Goal: Transaction & Acquisition: Download file/media

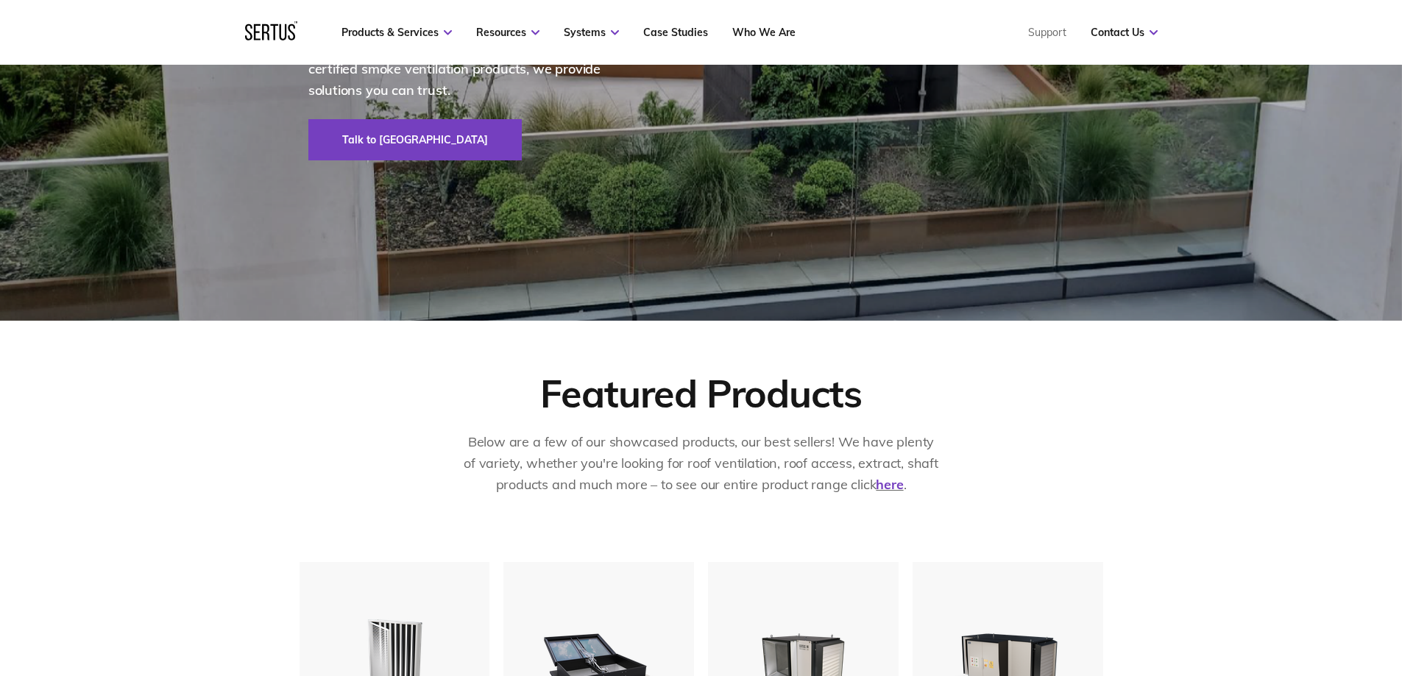
click at [474, 484] on p "Below are a few of our showcased products, our best sellers! We have plenty of …" at bounding box center [701, 463] width 478 height 63
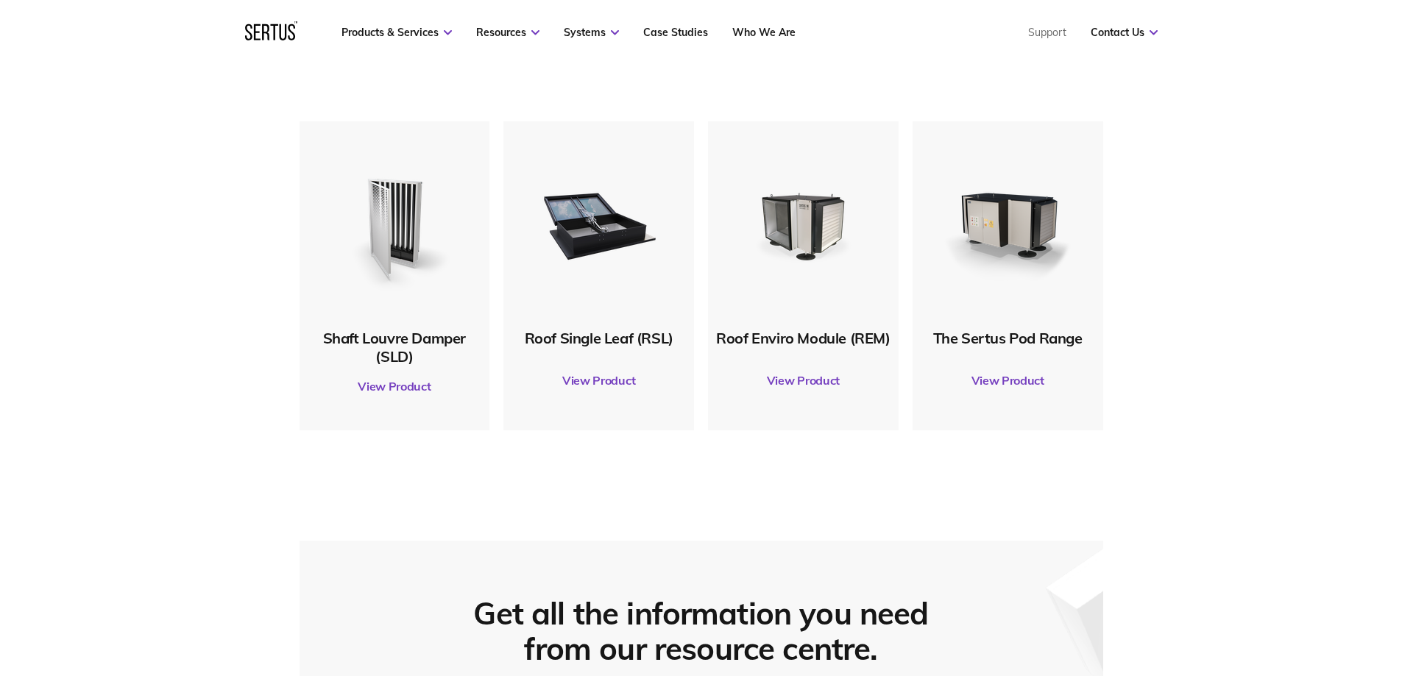
scroll to position [810, 0]
click at [570, 384] on link "View Product" at bounding box center [599, 379] width 176 height 41
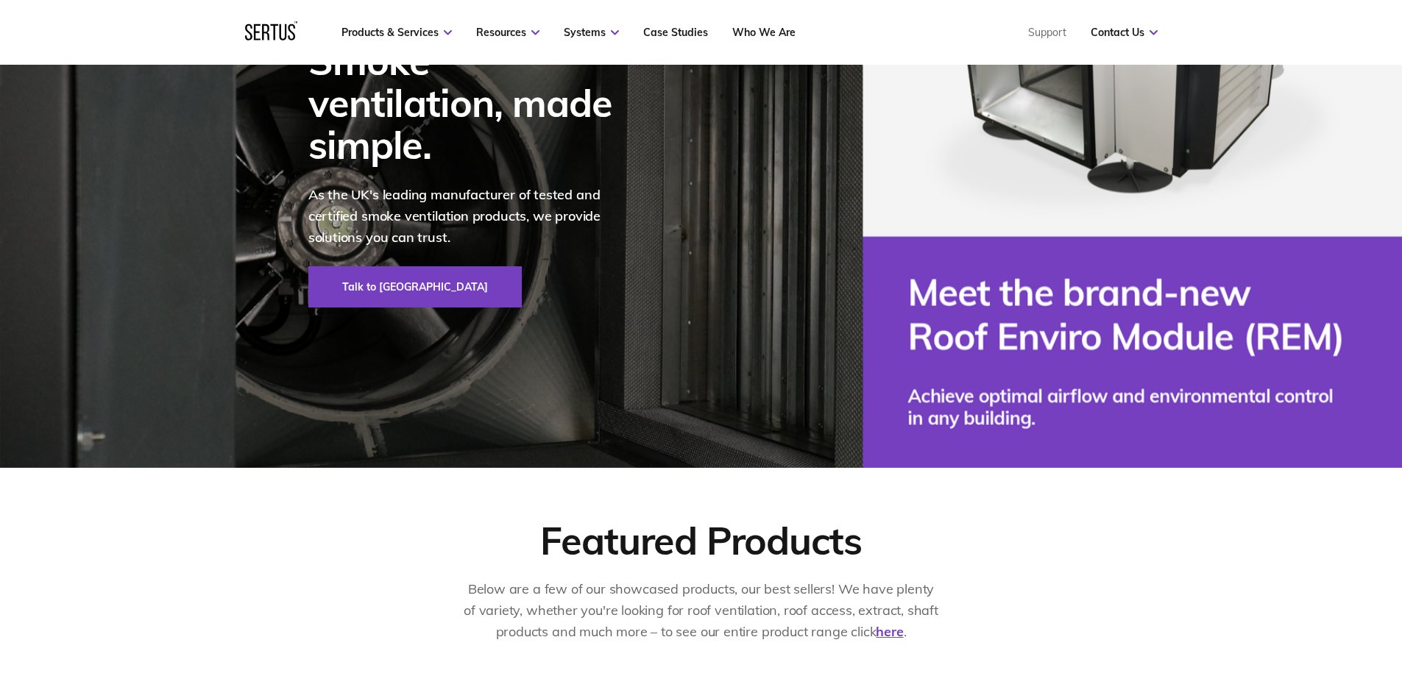
scroll to position [0, 0]
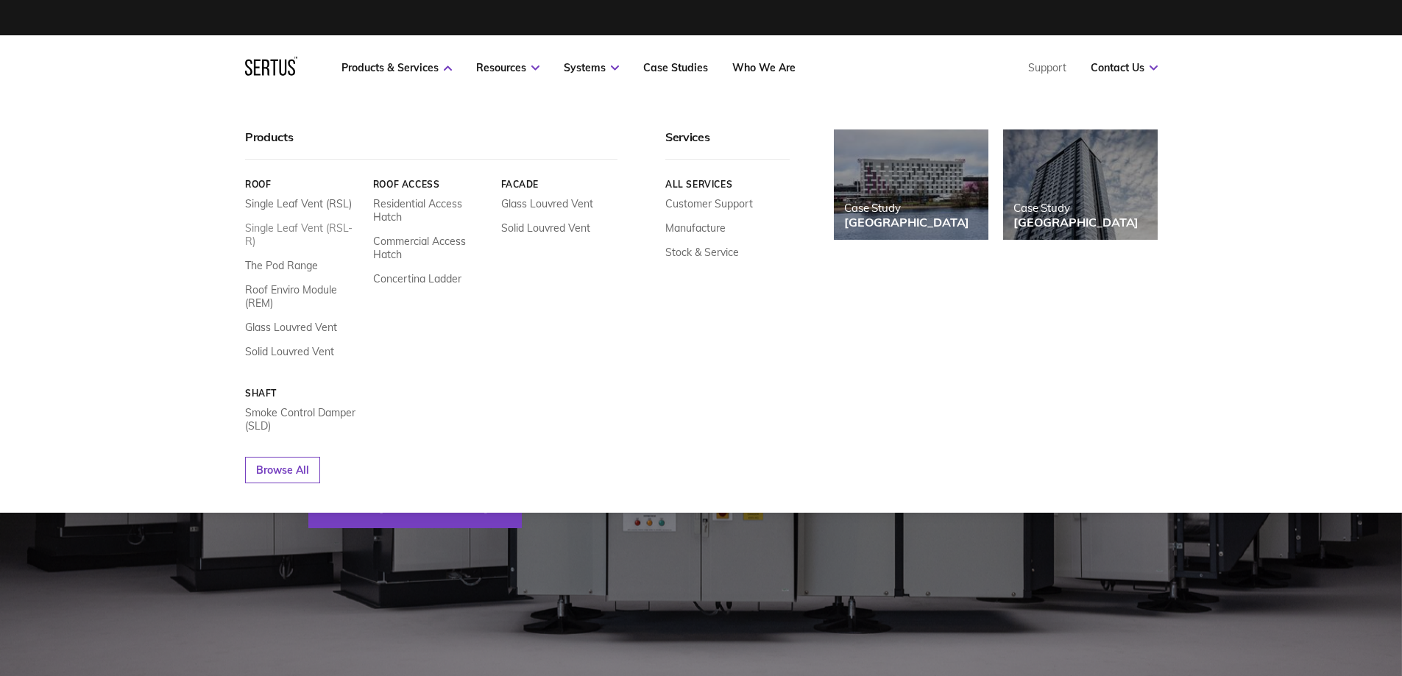
click at [334, 228] on link "Single Leaf Vent (RSL-R)" at bounding box center [303, 235] width 117 height 26
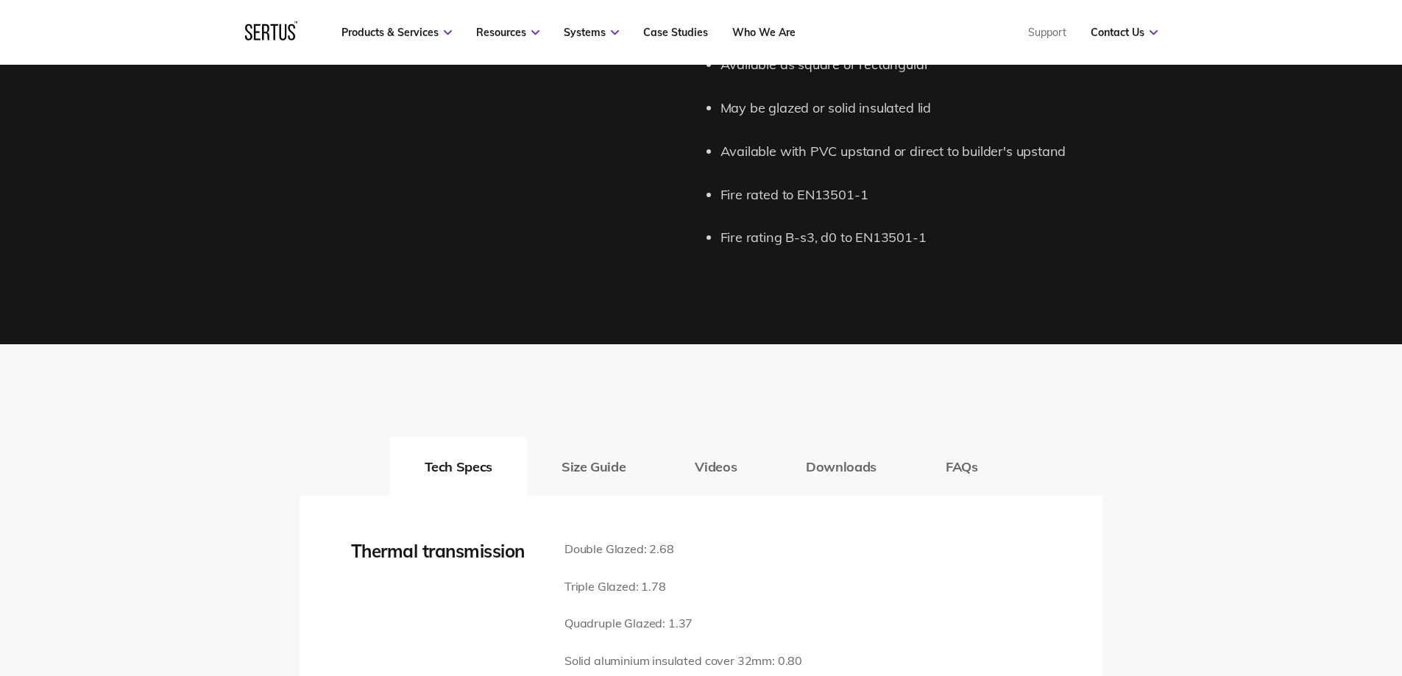
scroll to position [2061, 0]
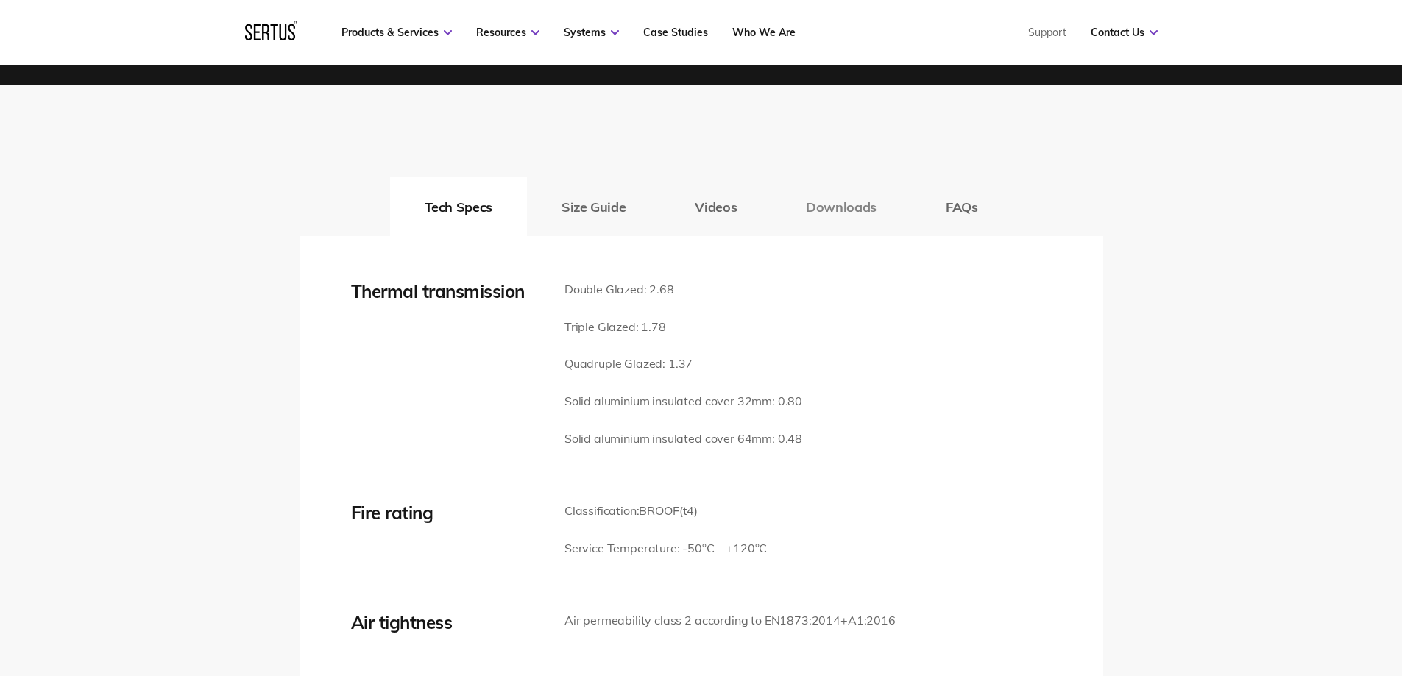
click at [843, 210] on button "Downloads" at bounding box center [841, 206] width 140 height 59
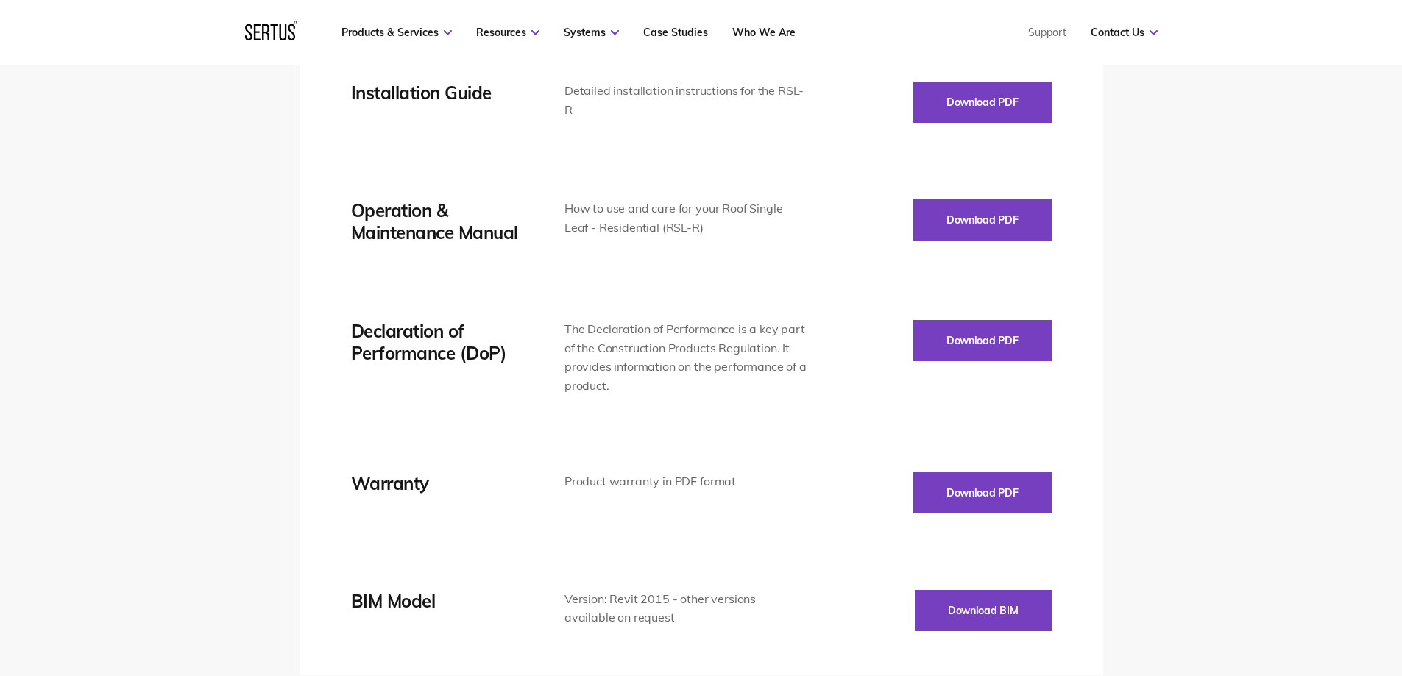
scroll to position [2281, 0]
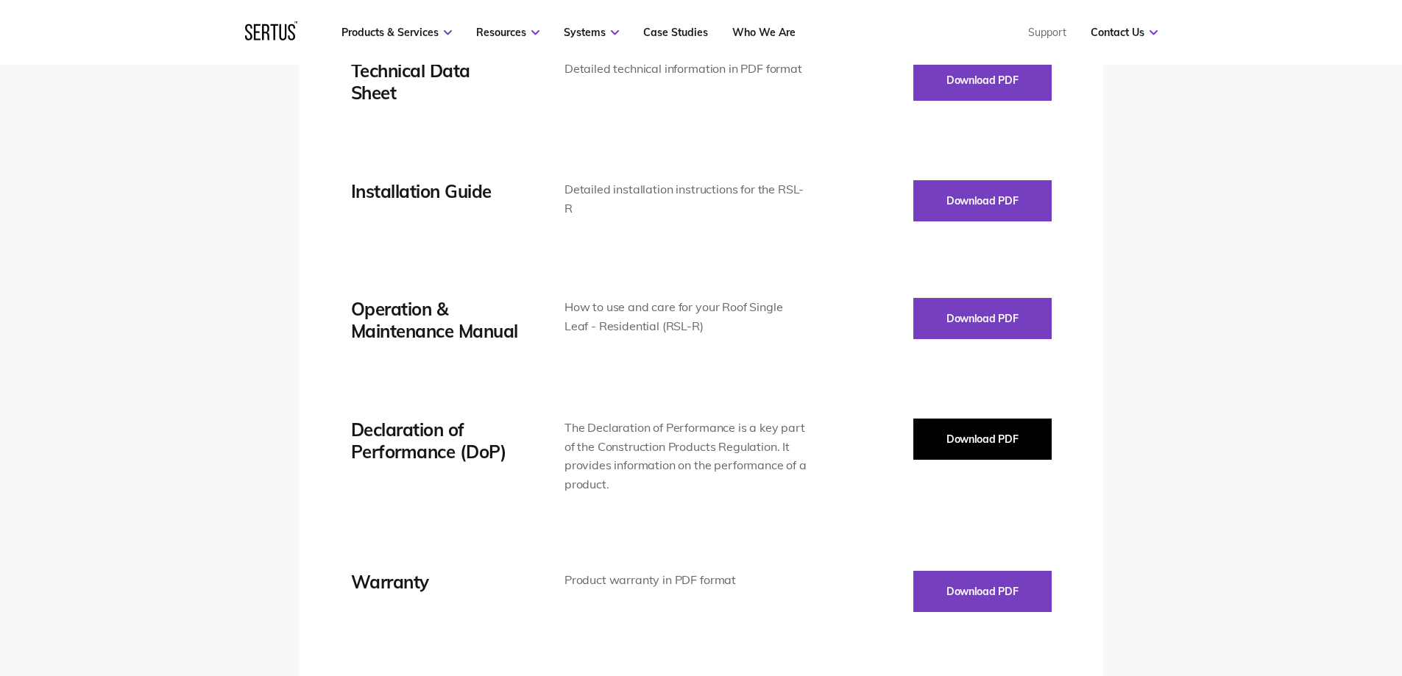
click at [996, 450] on button "Download PDF" at bounding box center [982, 439] width 138 height 41
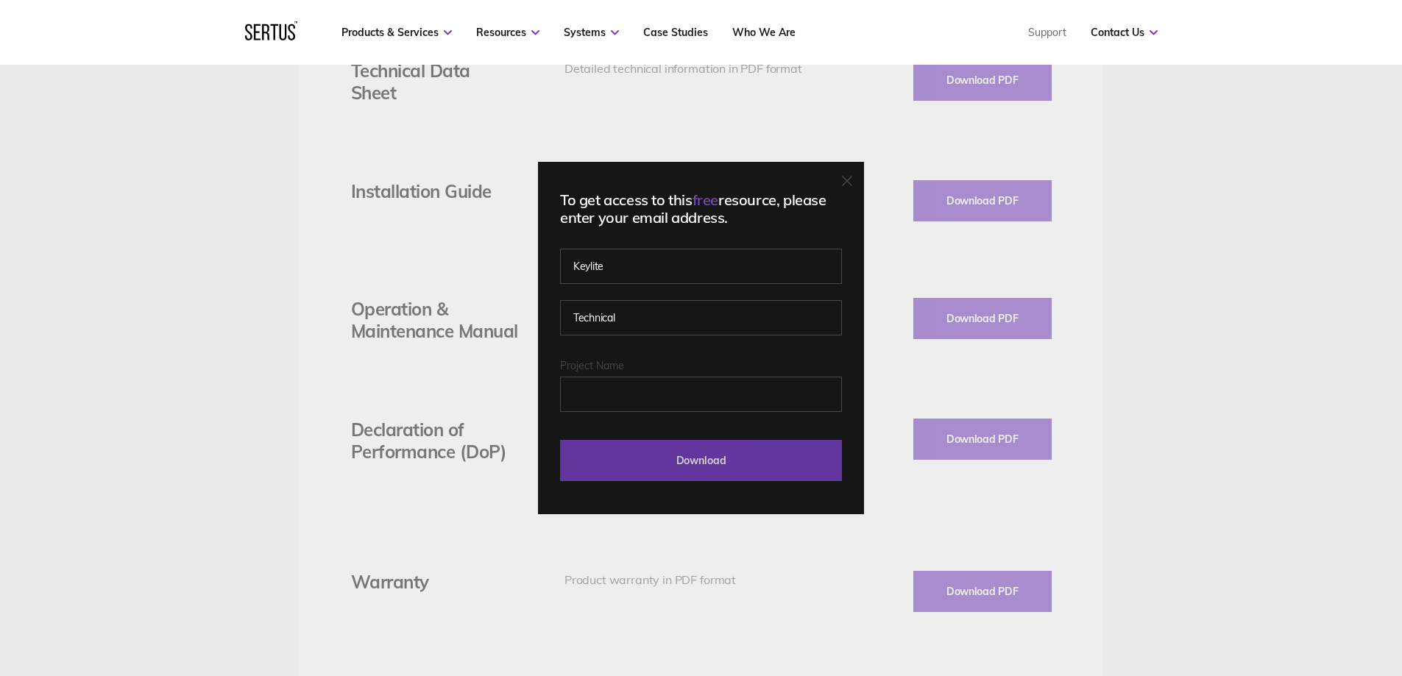
click at [725, 460] on input "Download" at bounding box center [701, 460] width 282 height 41
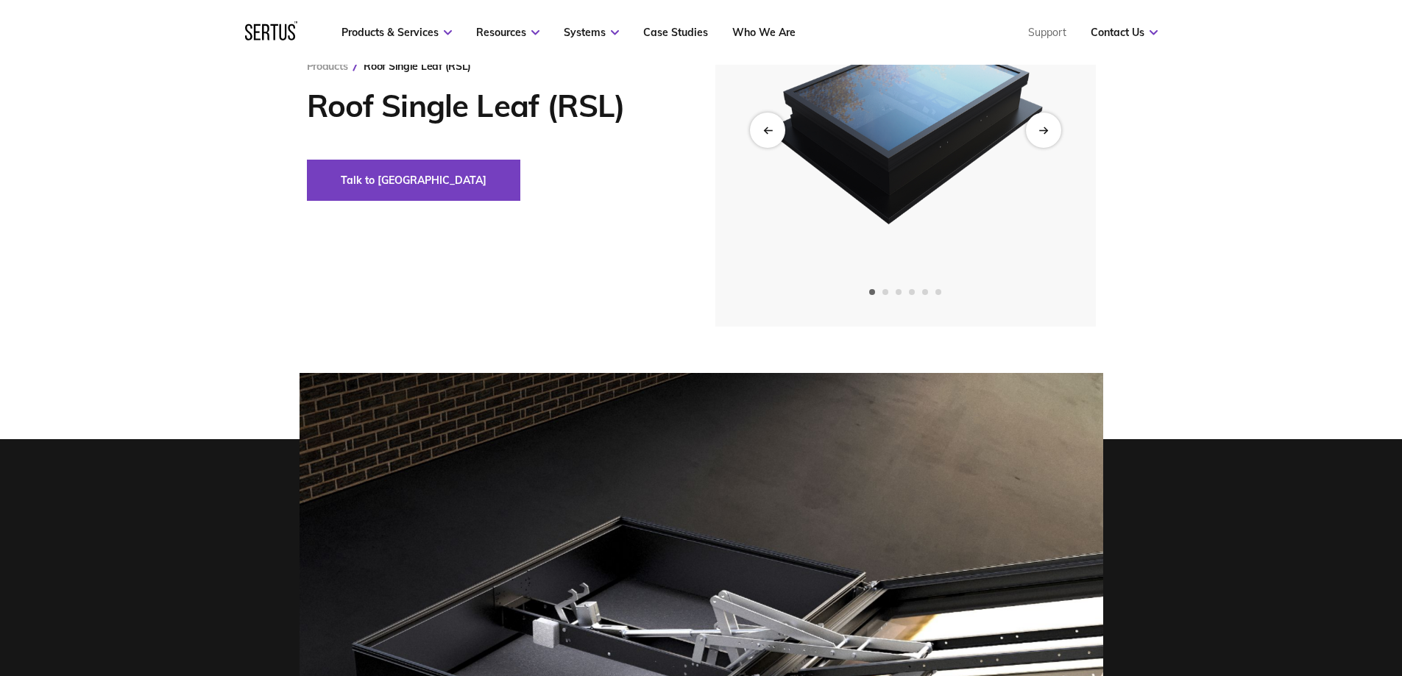
scroll to position [221, 0]
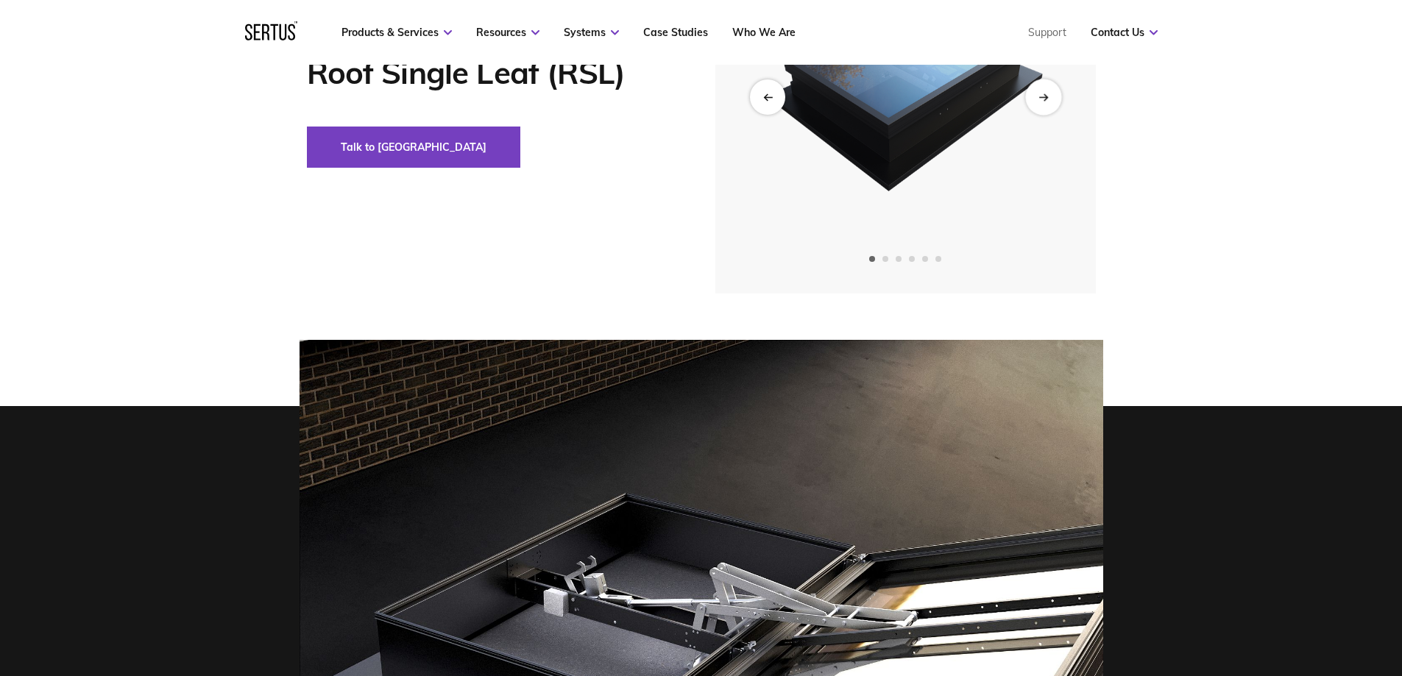
click at [1044, 102] on div "Next slide" at bounding box center [1043, 97] width 36 height 36
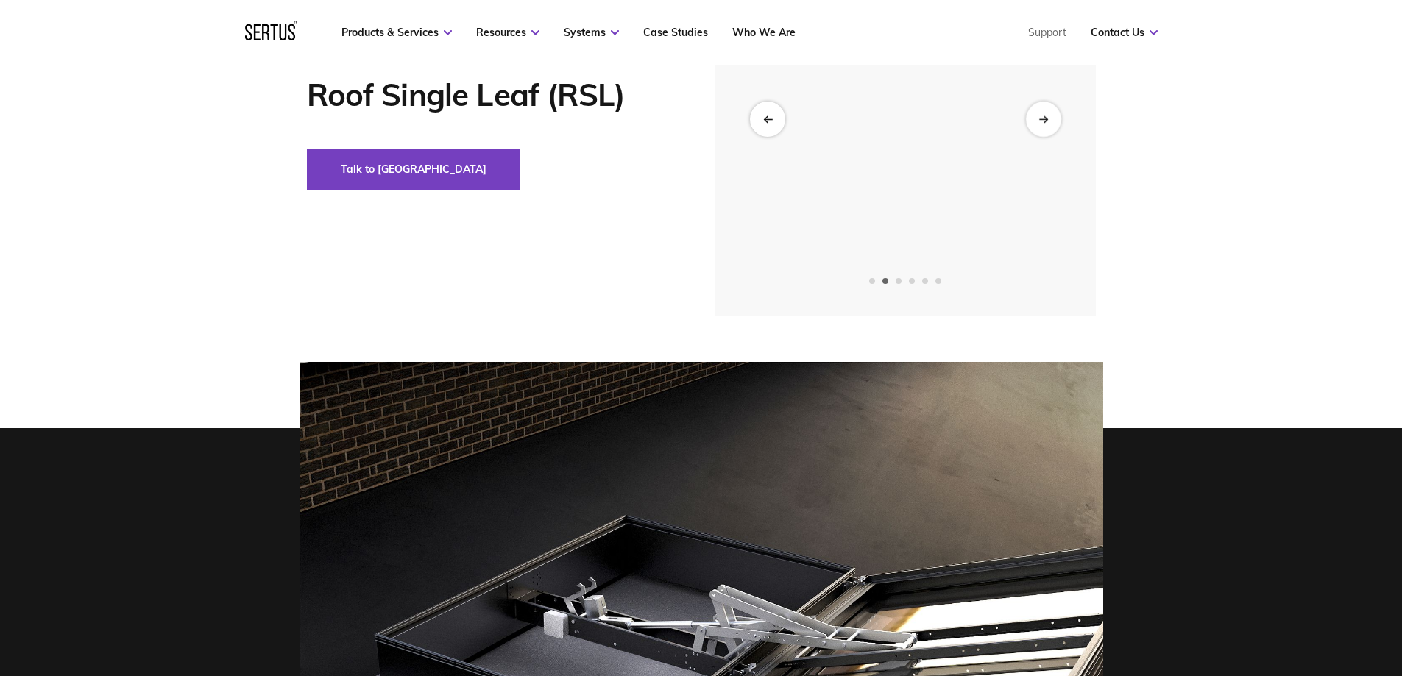
scroll to position [0, 0]
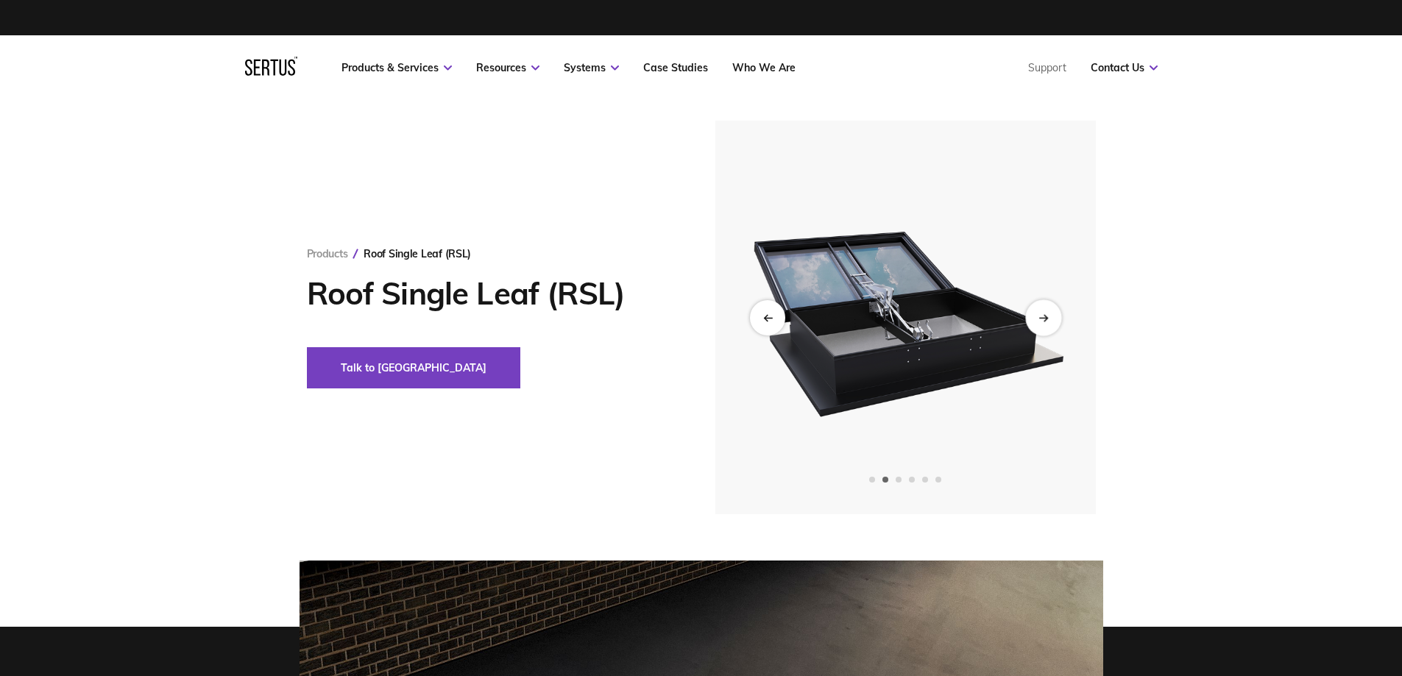
click at [1058, 314] on div "Next slide" at bounding box center [1043, 318] width 36 height 36
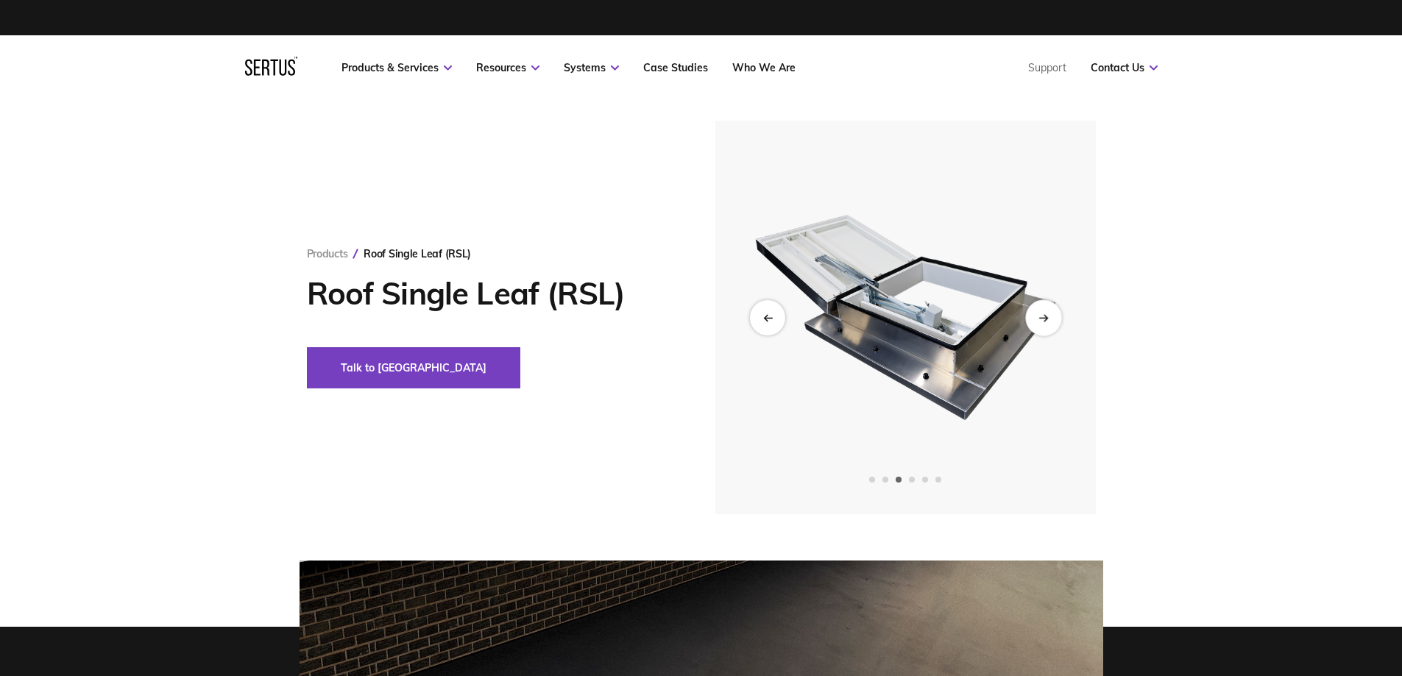
click at [1058, 316] on div "Next slide" at bounding box center [1043, 318] width 36 height 36
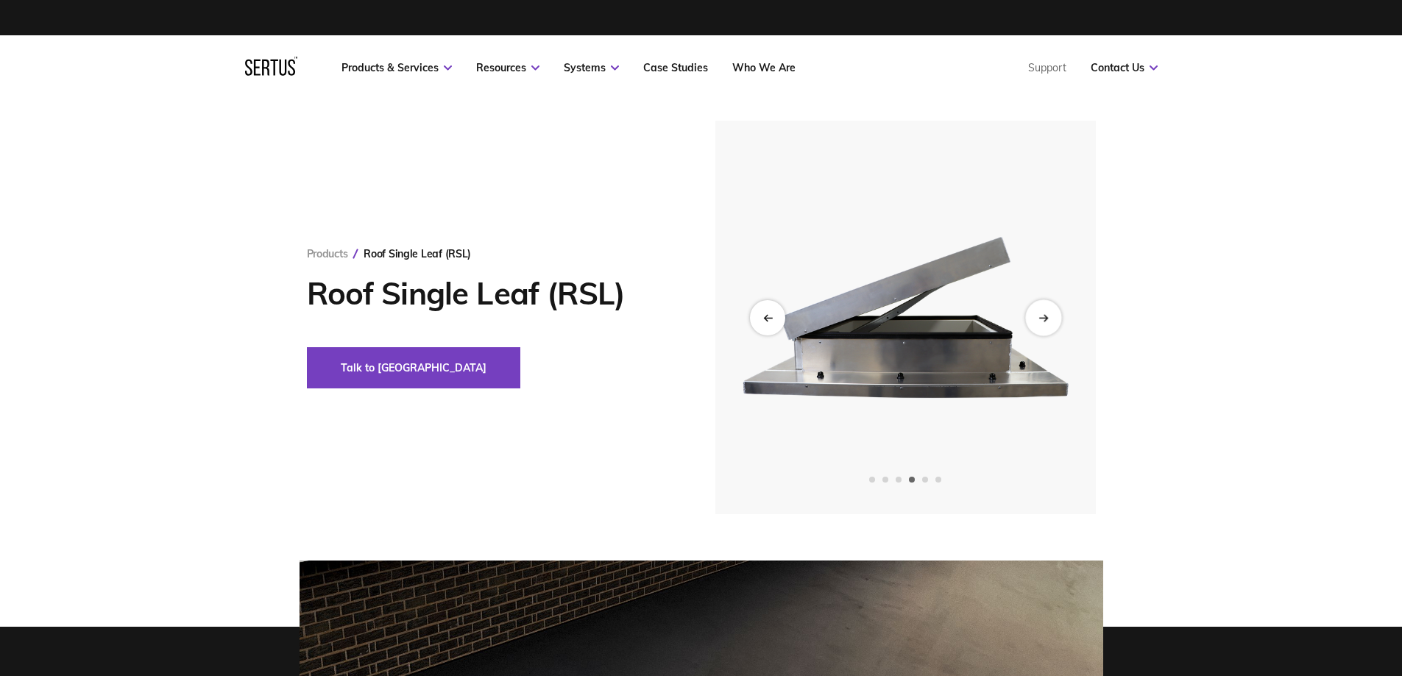
click at [1058, 317] on div "Next slide" at bounding box center [1043, 318] width 36 height 36
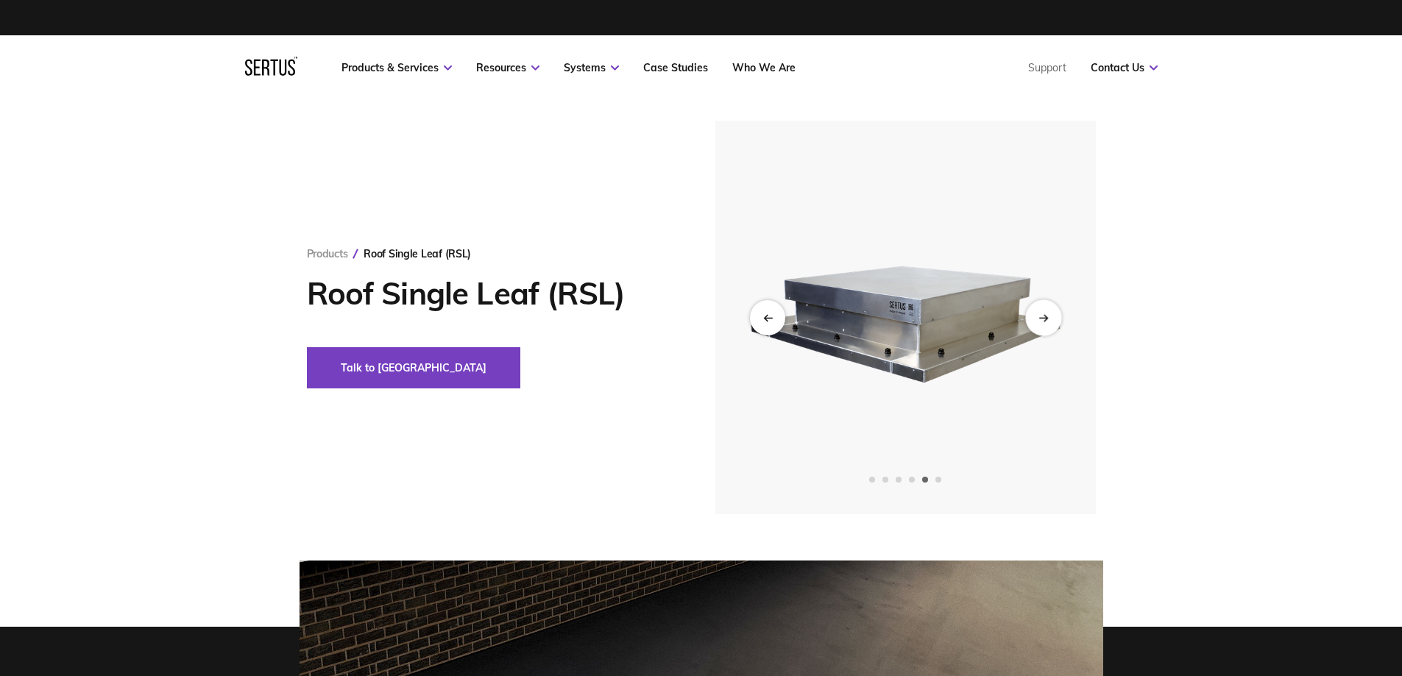
click at [1060, 317] on div "Next slide" at bounding box center [1043, 318] width 36 height 36
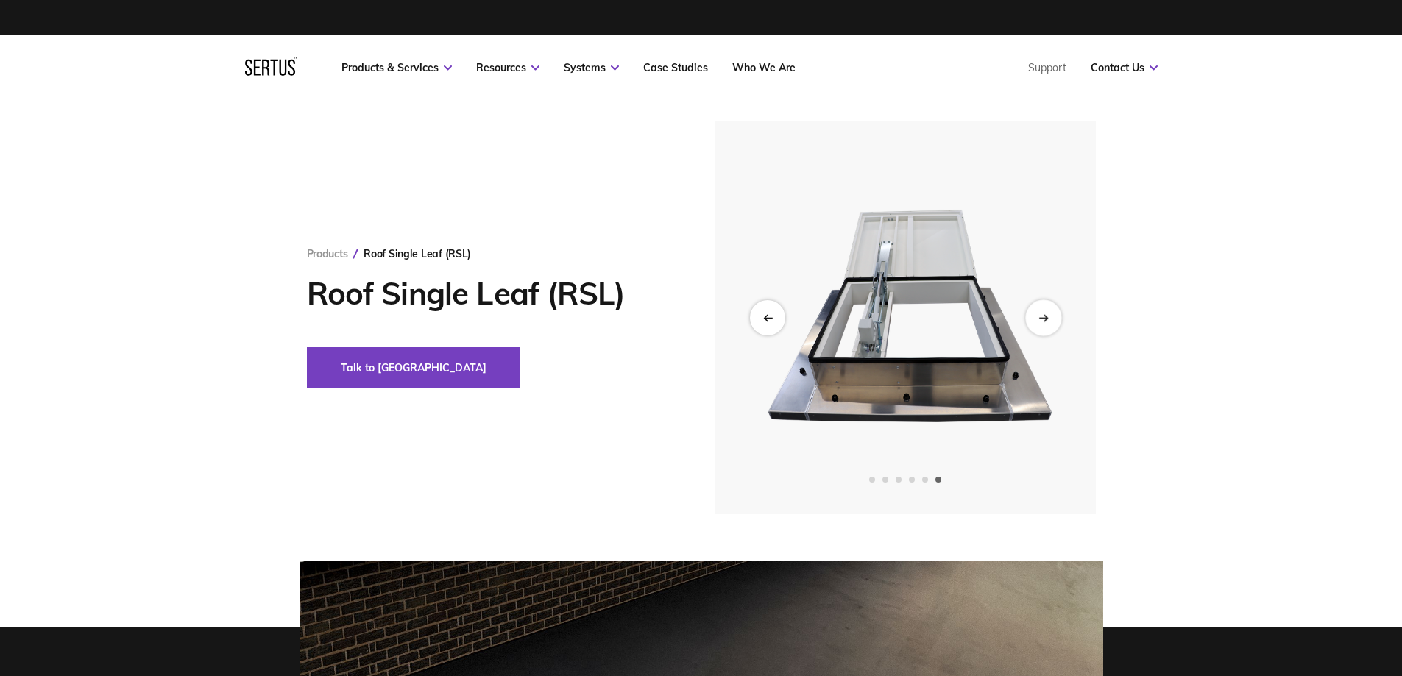
click at [1060, 318] on div "Next slide" at bounding box center [1043, 318] width 36 height 36
click at [1043, 316] on icon "Next slide" at bounding box center [1043, 318] width 10 height 8
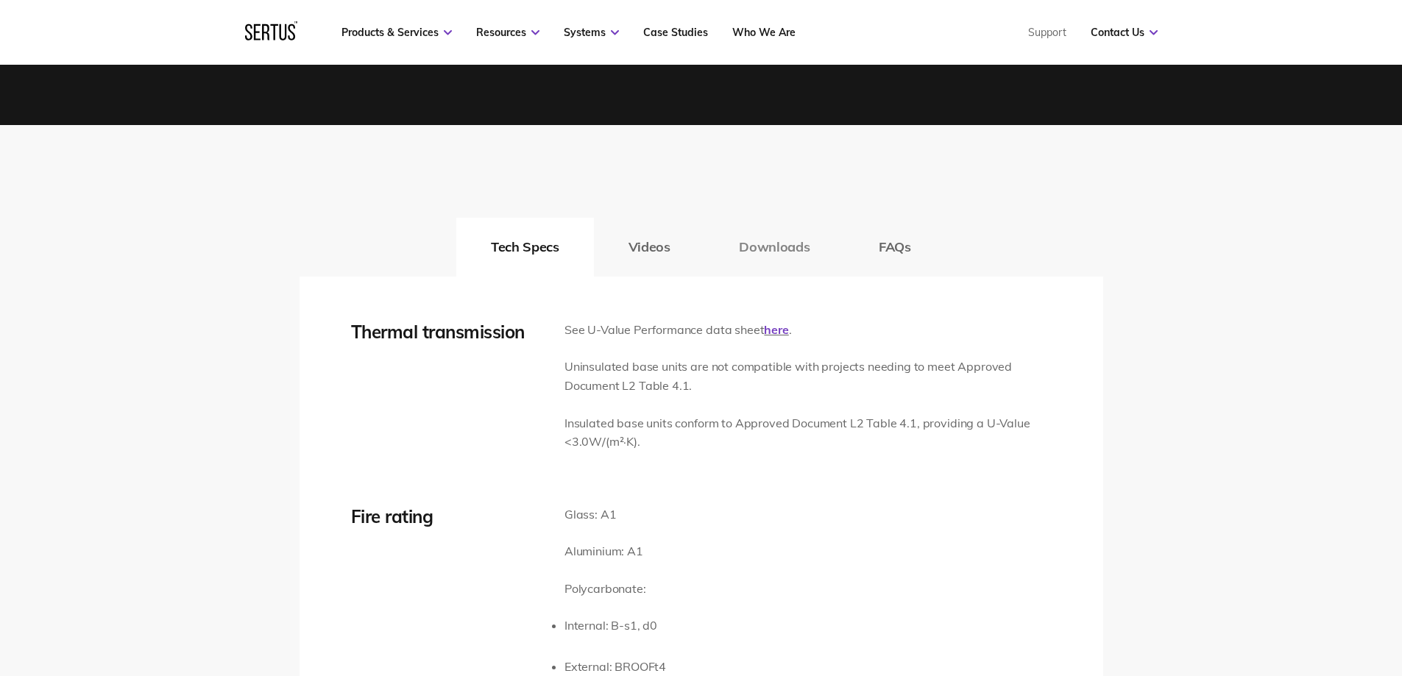
scroll to position [2281, 0]
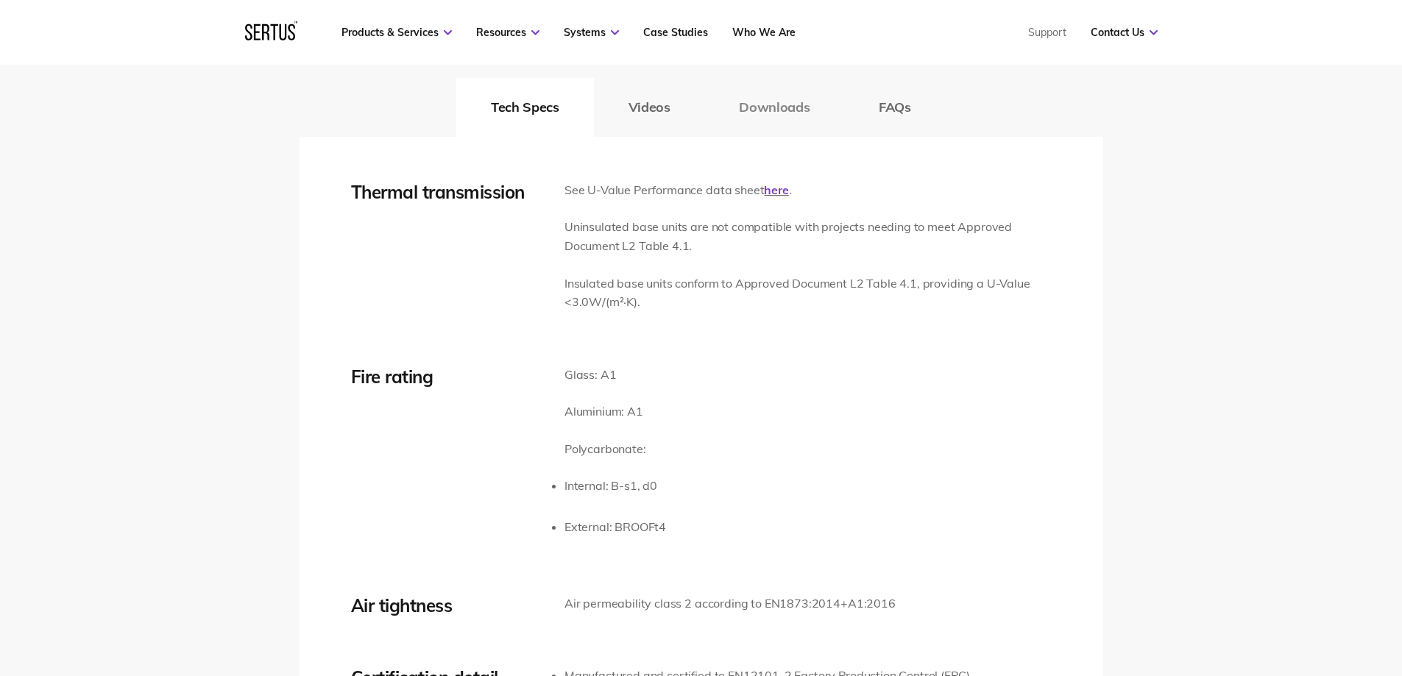
click at [762, 121] on button "Downloads" at bounding box center [774, 107] width 140 height 59
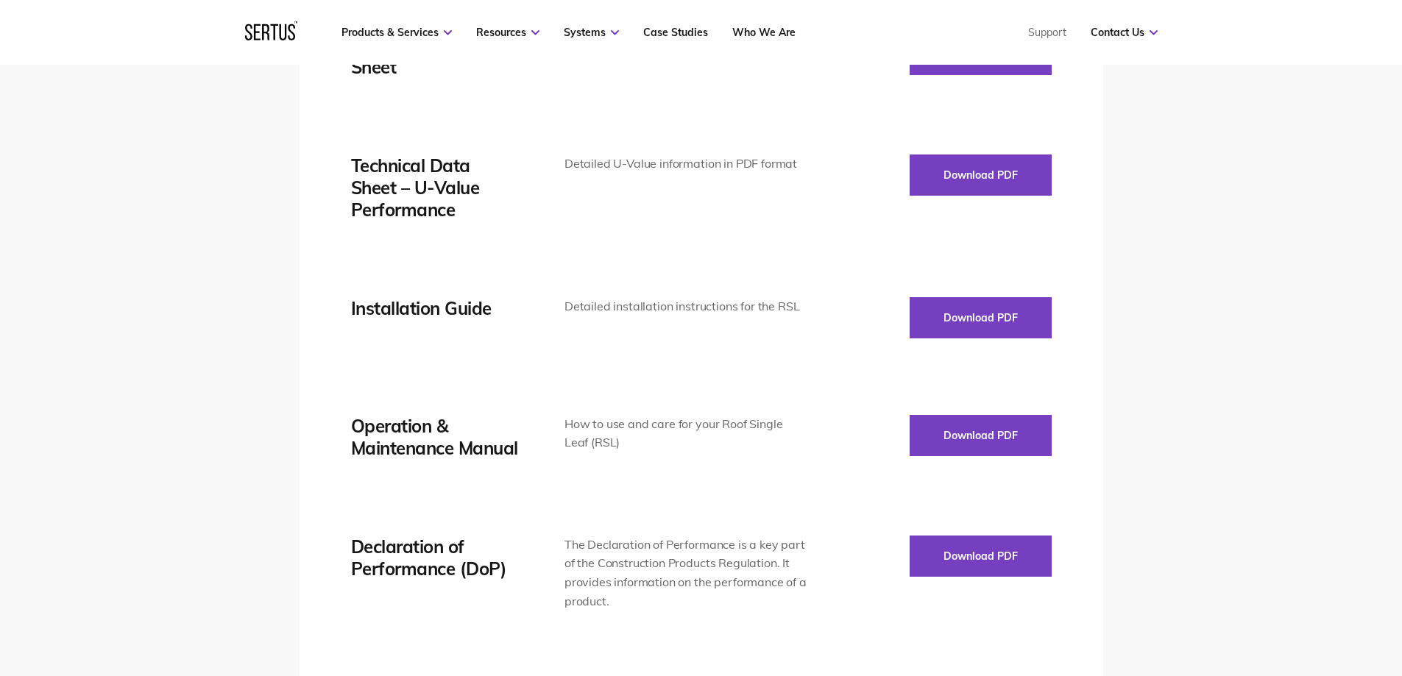
scroll to position [2355, 0]
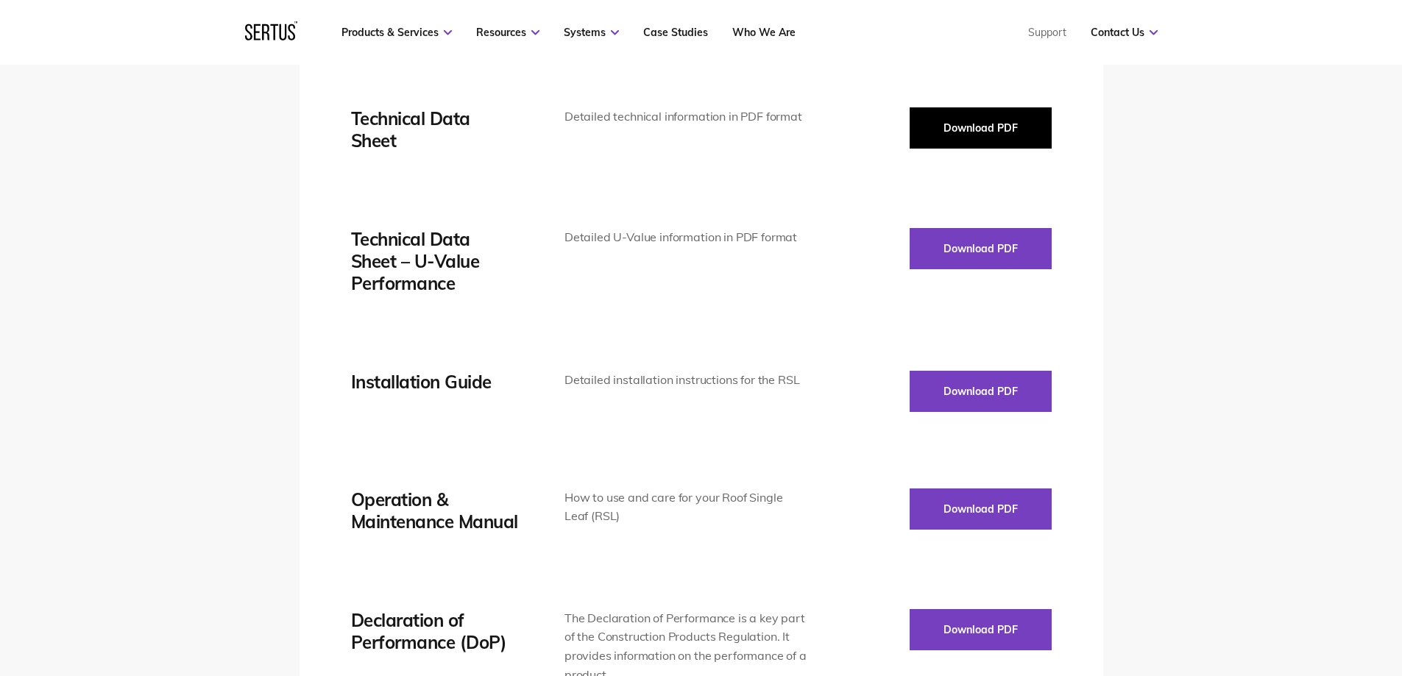
click at [929, 128] on button "Download PDF" at bounding box center [981, 127] width 142 height 41
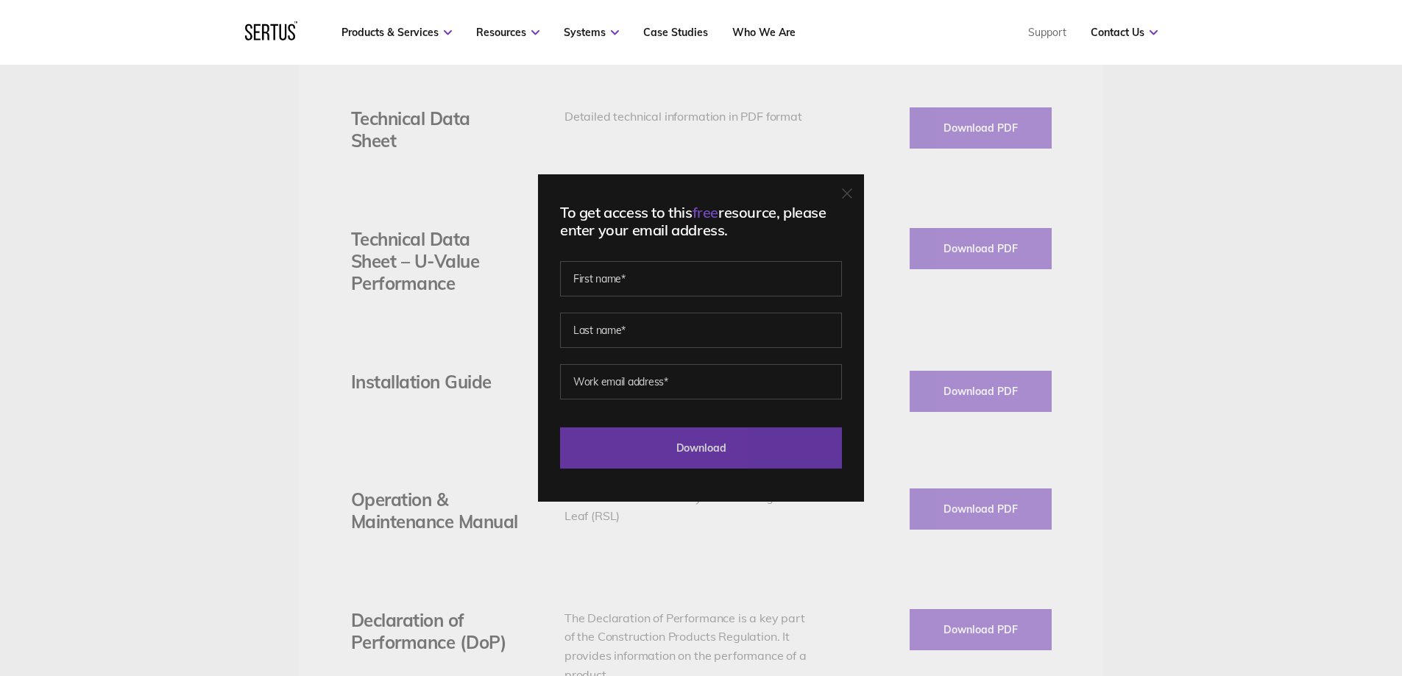
click at [807, 445] on input "Download" at bounding box center [701, 448] width 282 height 41
click at [648, 471] on div "To get access to this free resource, please enter your email address. Please co…" at bounding box center [701, 337] width 326 height 327
click at [647, 460] on input "Download" at bounding box center [701, 448] width 282 height 41
click at [739, 444] on input "Download" at bounding box center [701, 448] width 282 height 41
click at [741, 464] on input "Download" at bounding box center [701, 448] width 282 height 41
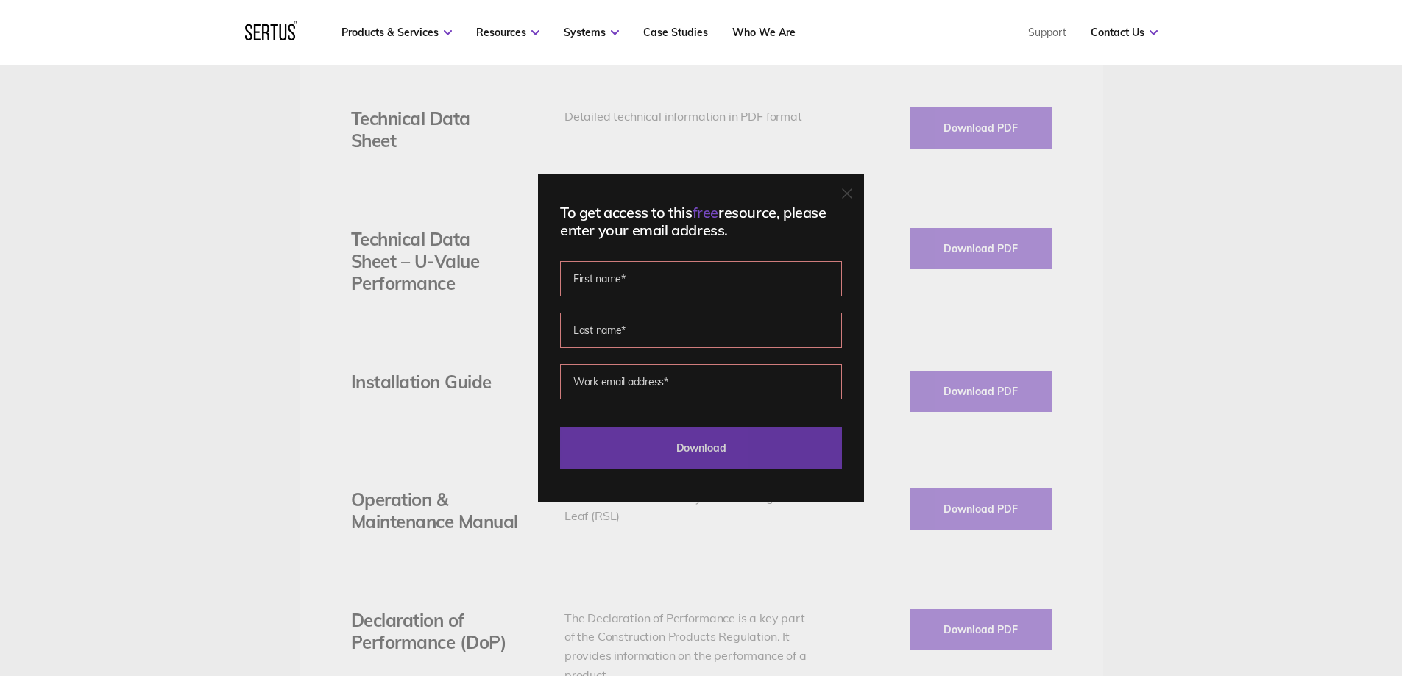
click at [701, 445] on input "Download" at bounding box center [701, 448] width 282 height 41
click at [320, 444] on div "To get access to this free resource, please enter your email address. Please co…" at bounding box center [701, 338] width 1402 height 676
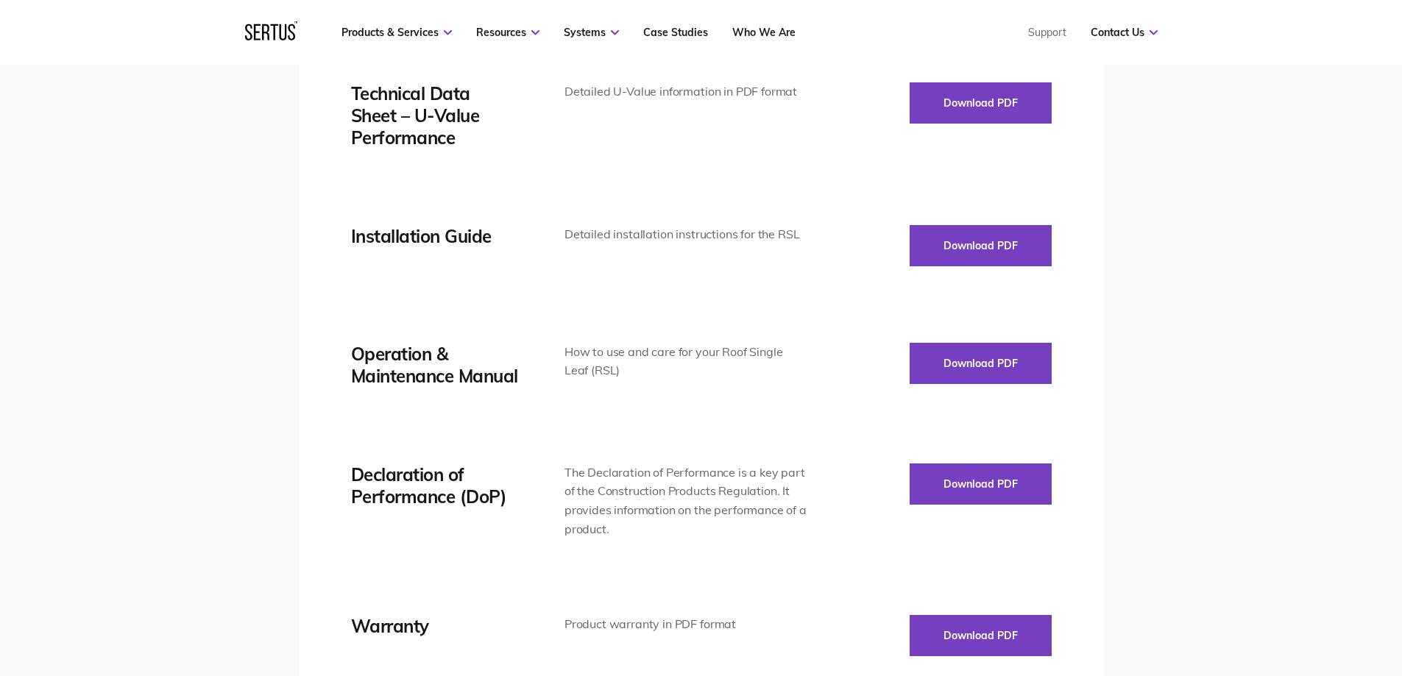
scroll to position [2576, 0]
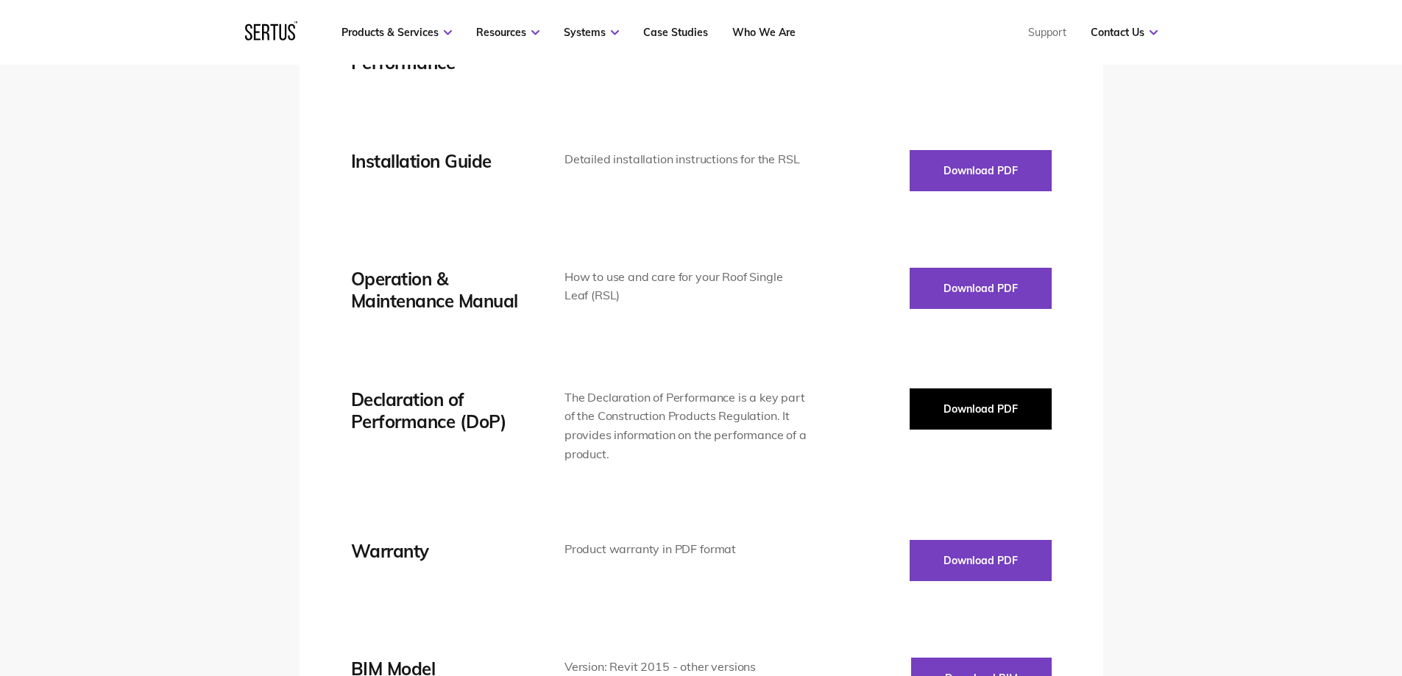
click at [981, 417] on button "Download PDF" at bounding box center [981, 409] width 142 height 41
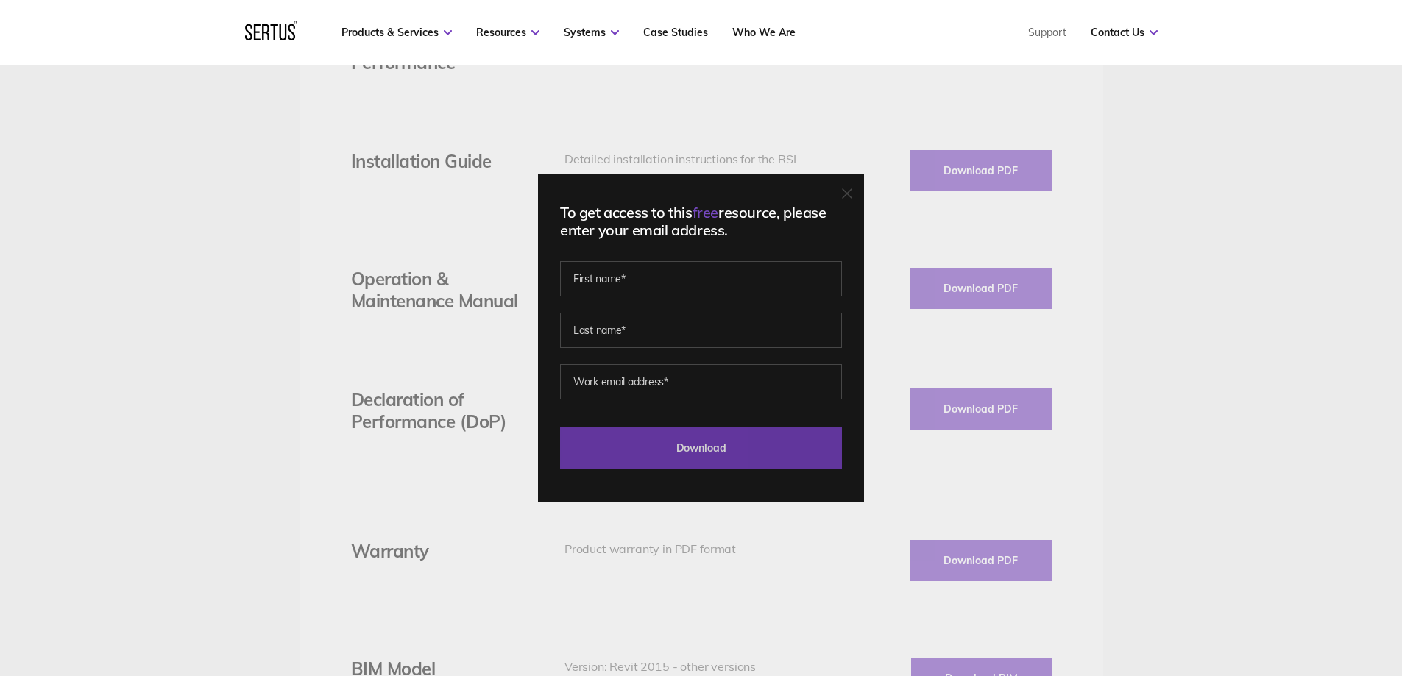
click at [710, 447] on input "Download" at bounding box center [701, 448] width 282 height 41
click at [638, 284] on input "text" at bounding box center [701, 278] width 282 height 35
click at [581, 291] on input "text" at bounding box center [701, 278] width 282 height 35
type input "Keylite"
click at [595, 322] on input "text" at bounding box center [701, 330] width 282 height 35
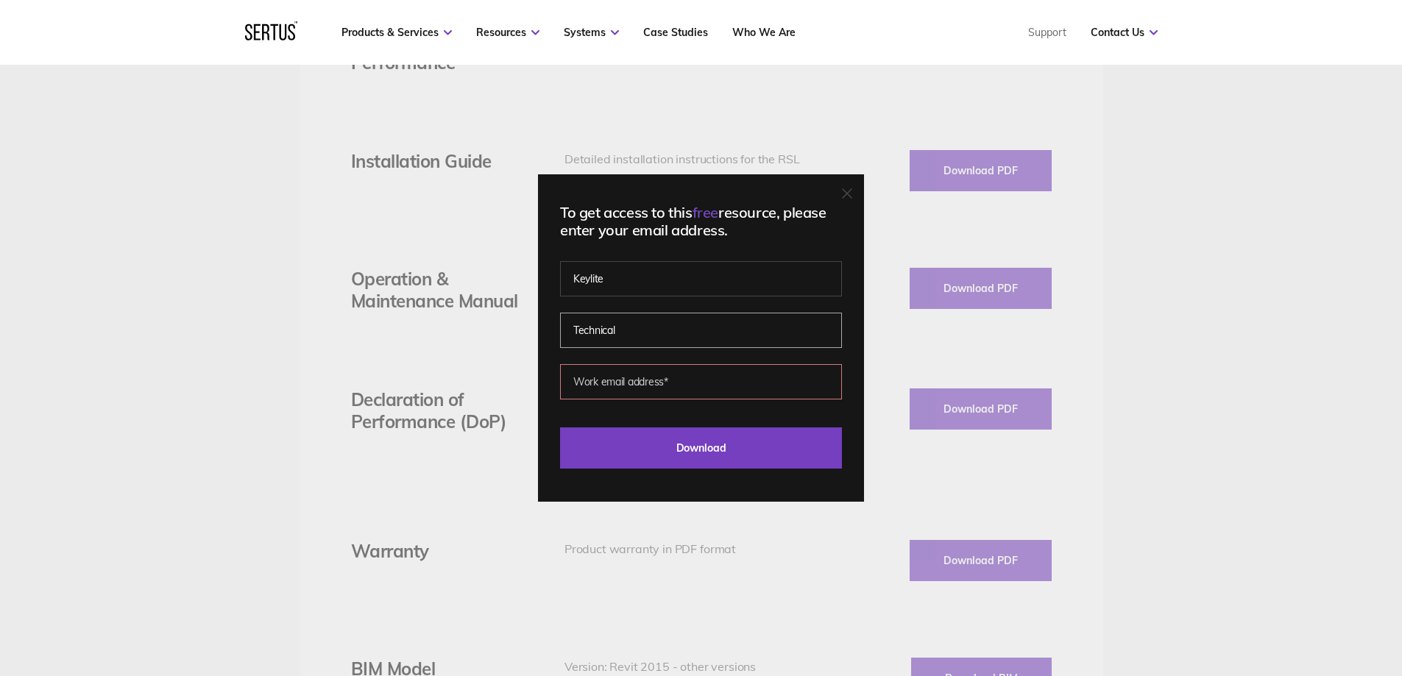
type input "Technical"
click at [620, 369] on input "email" at bounding box center [701, 381] width 282 height 35
type input "[EMAIL_ADDRESS][DOMAIN_NAME]"
click at [560, 428] on input "Download" at bounding box center [701, 448] width 282 height 41
